Goal: Navigation & Orientation: Find specific page/section

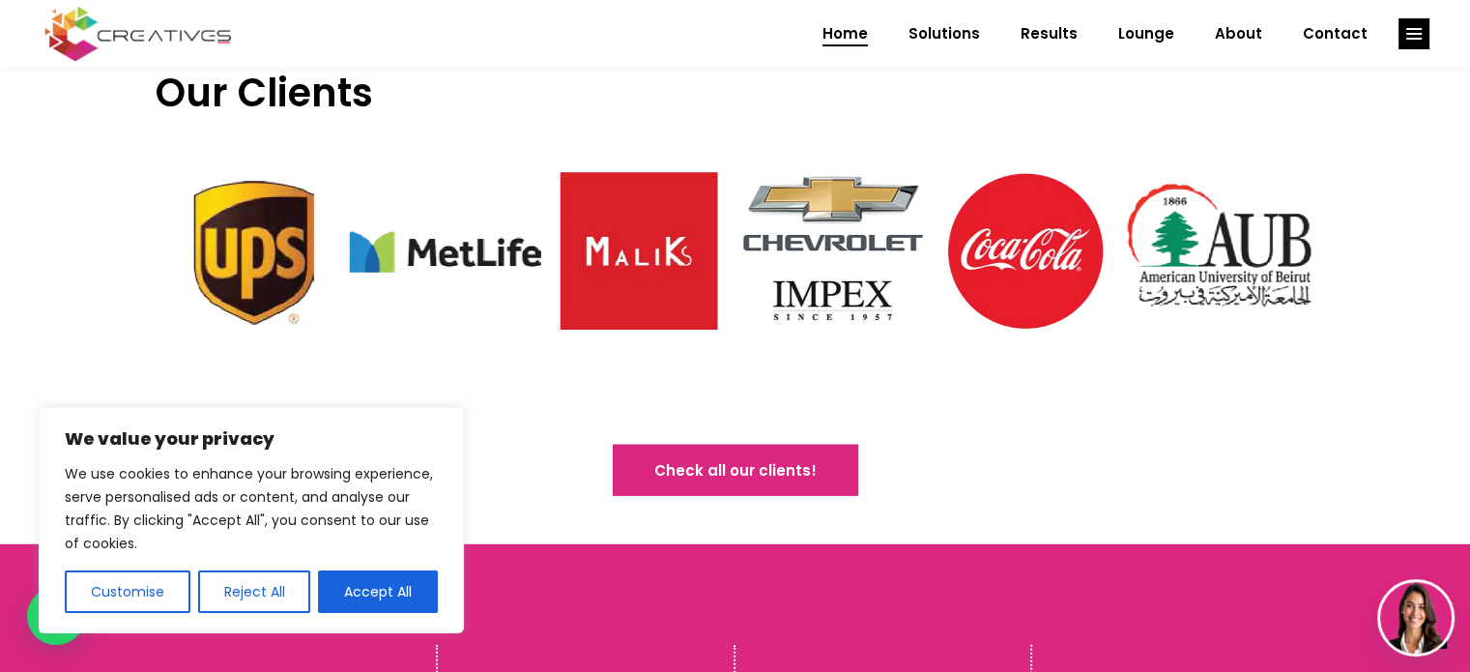
scroll to position [4930, 0]
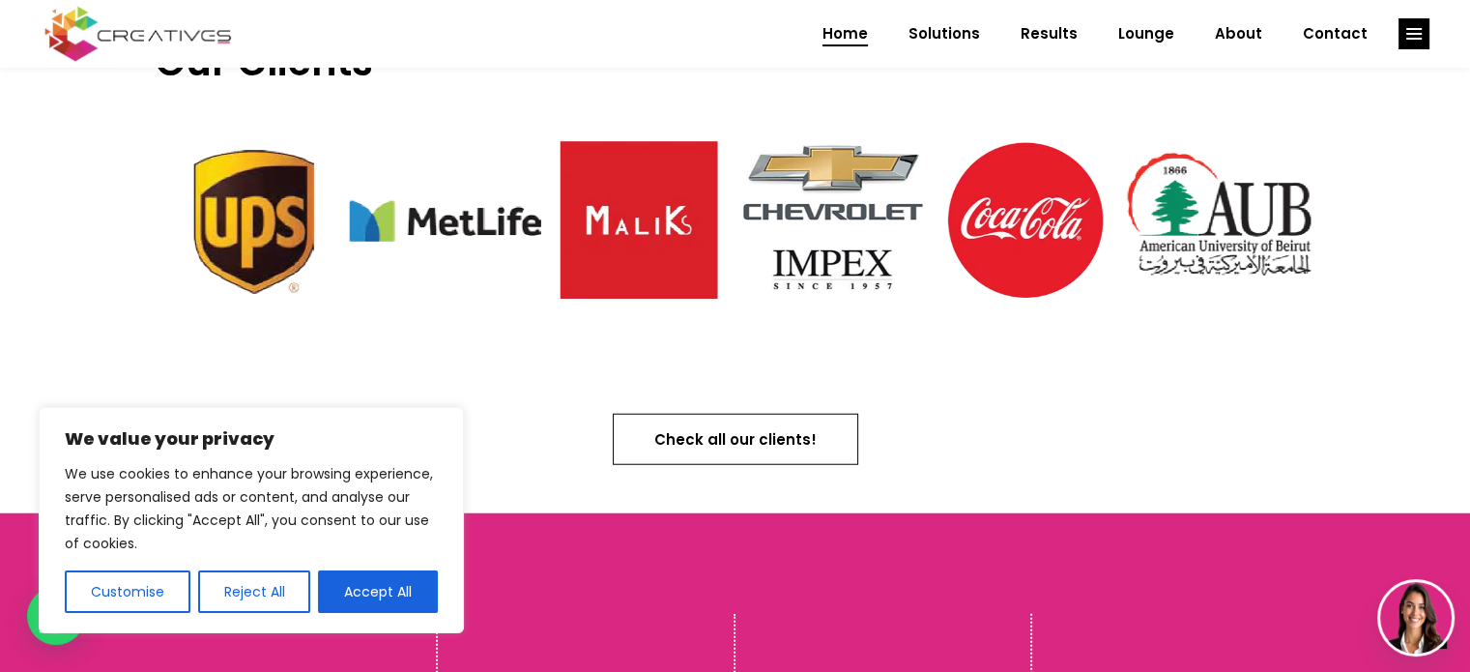
click at [785, 429] on span "Check all our clients!" at bounding box center [735, 439] width 162 height 20
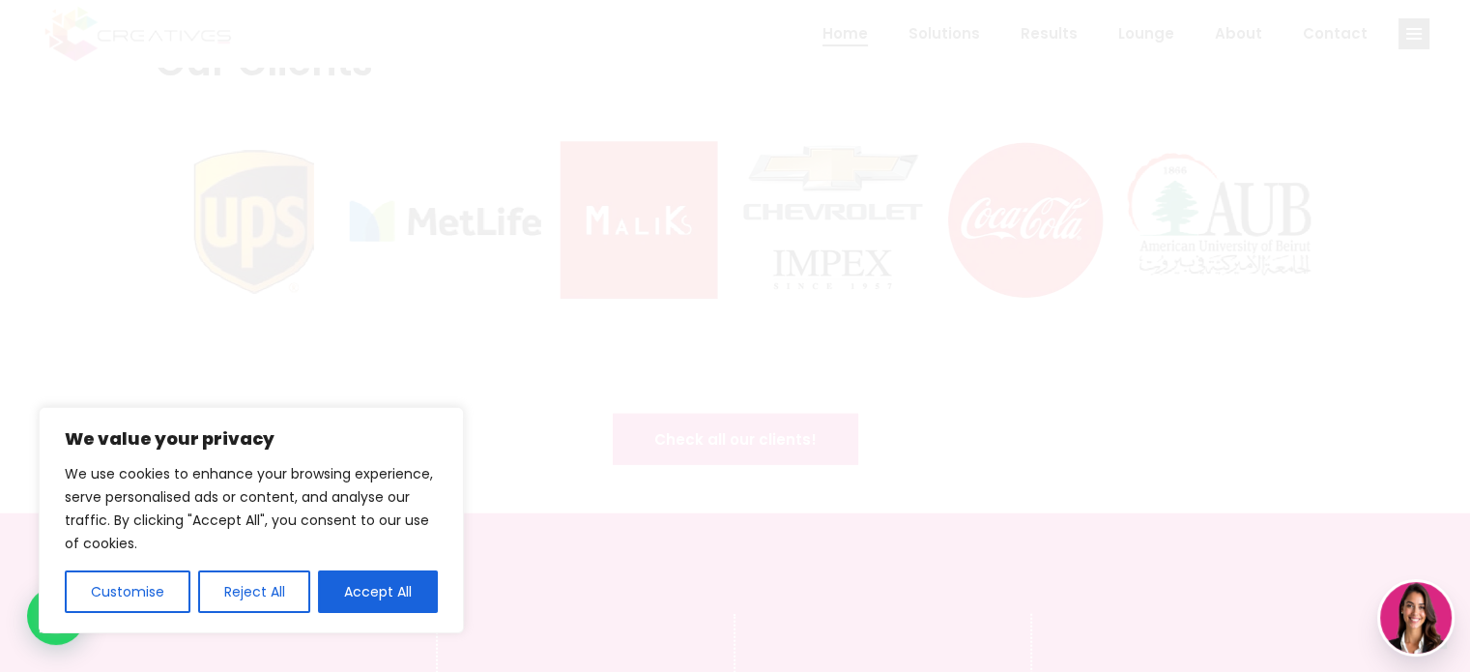
scroll to position [0, 0]
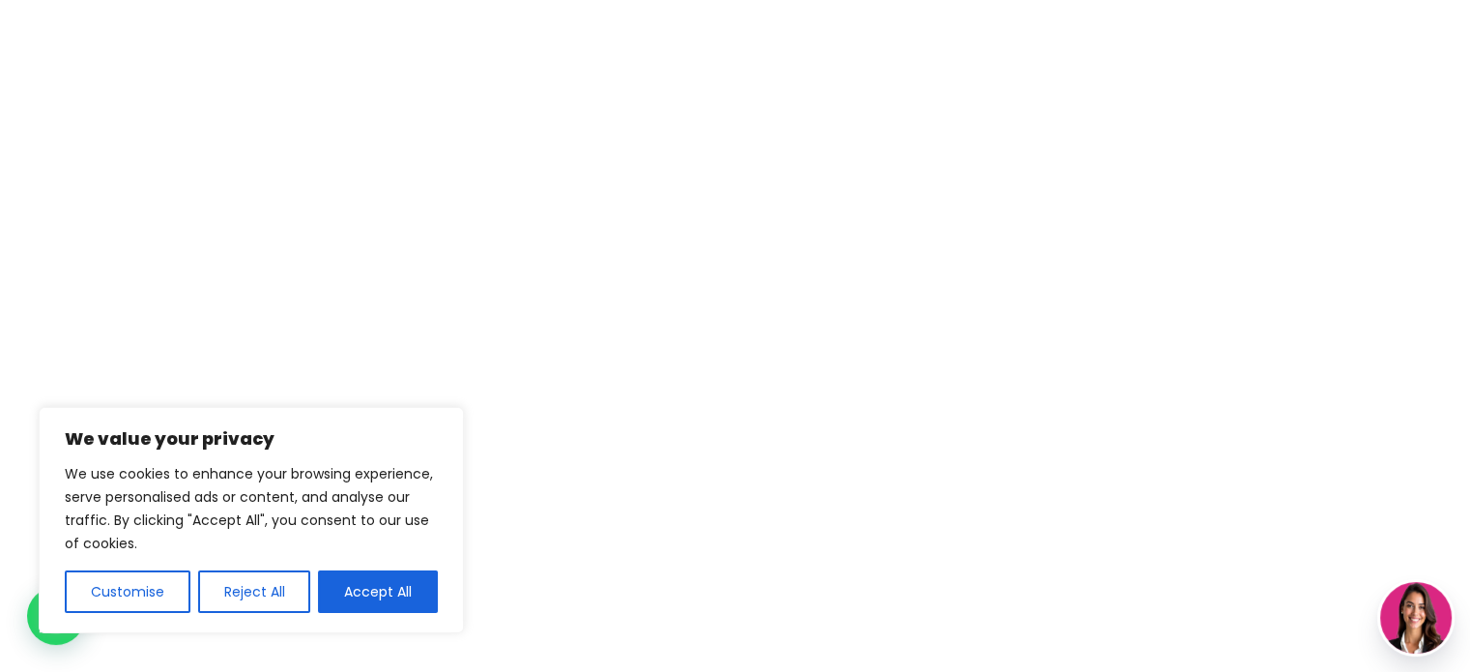
click at [139, 106] on div at bounding box center [735, 336] width 1470 height 672
click at [313, 65] on div at bounding box center [735, 336] width 1470 height 672
